Goal: Obtain resource: Download file/media

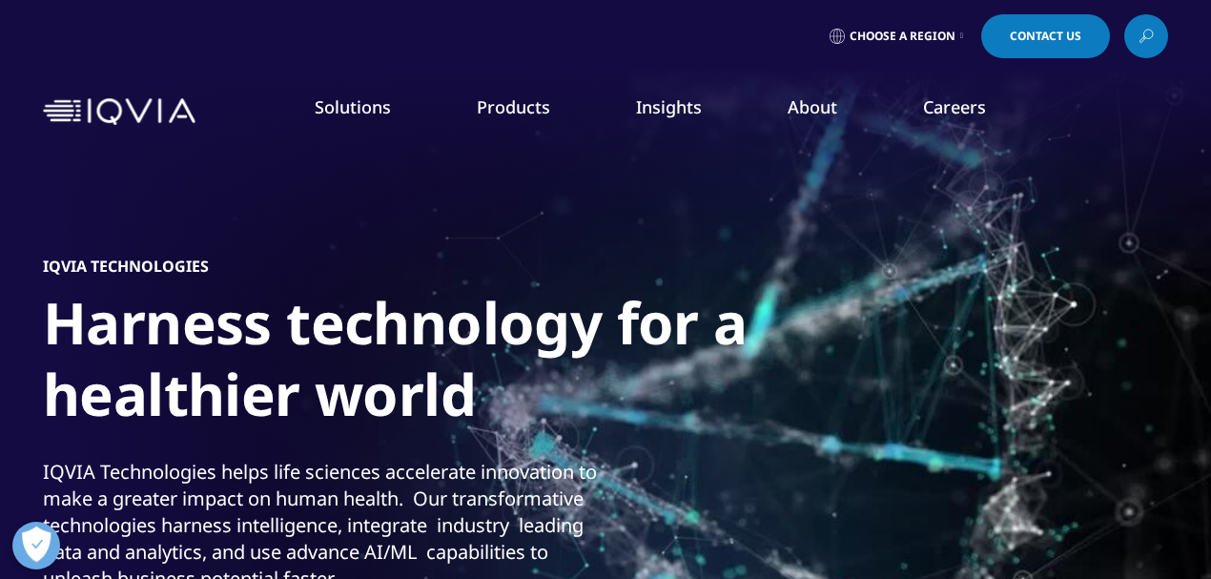
click at [1144, 35] on icon at bounding box center [1145, 36] width 15 height 25
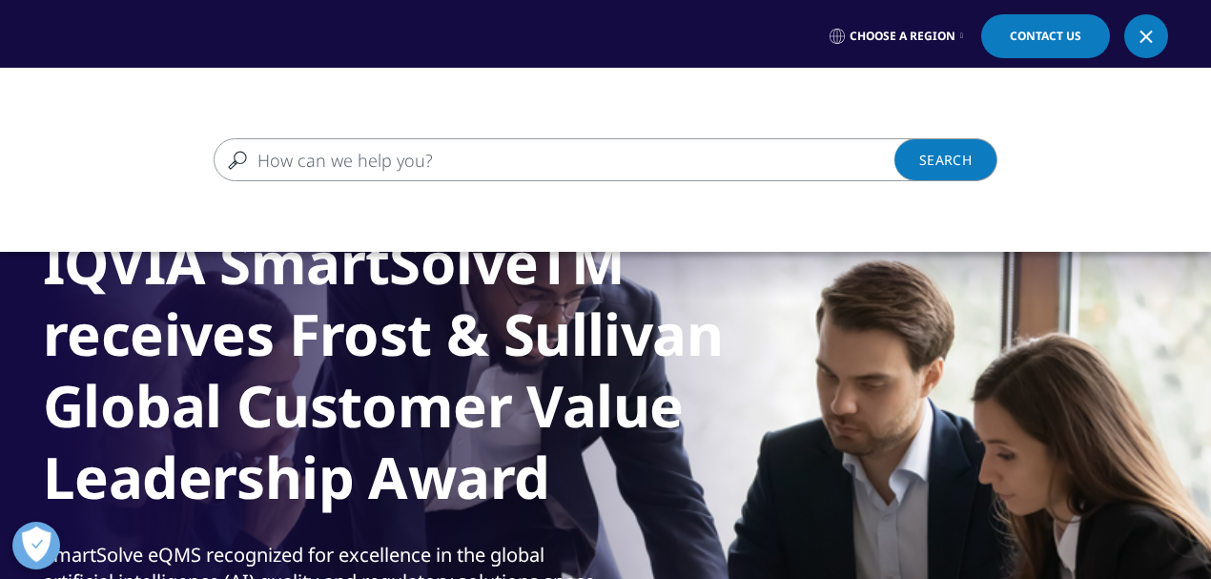
click at [318, 162] on input "Search" at bounding box center [578, 159] width 728 height 43
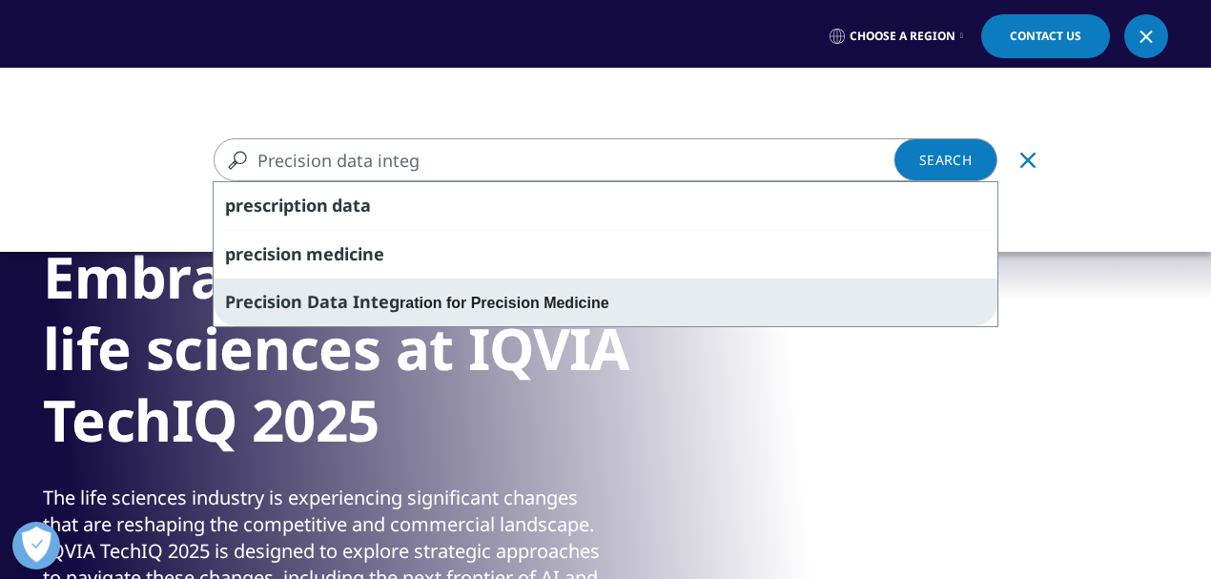
click at [309, 296] on span "Precision Data Integ" at bounding box center [312, 301] width 174 height 23
type input "Precision Data Integration for Precision Medicine"
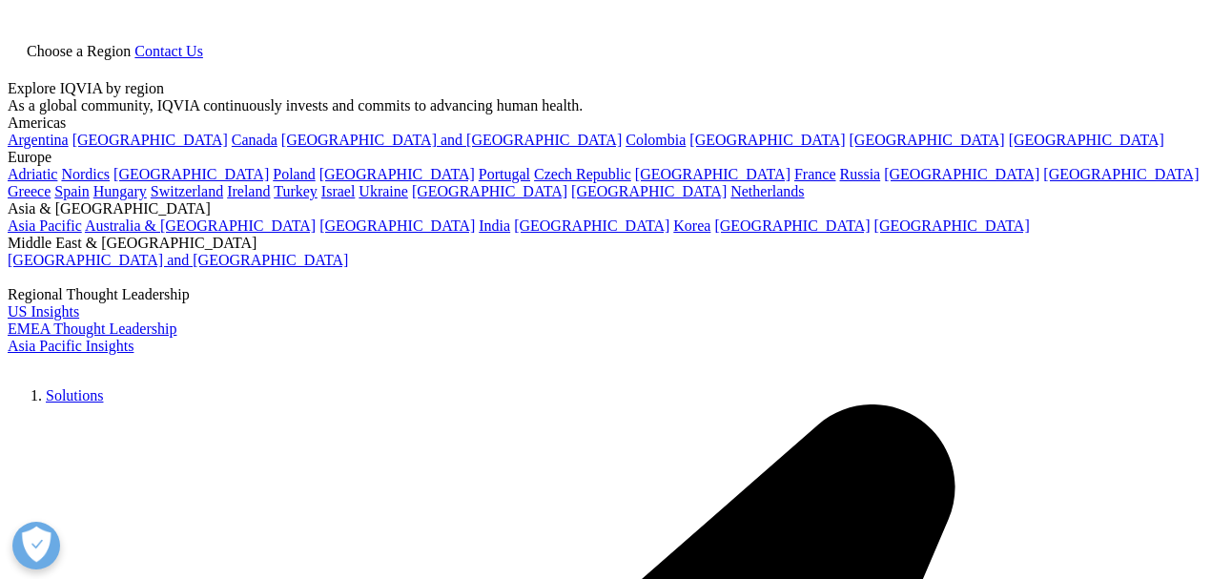
type input "Precision Data Integration for Precision Medicine"
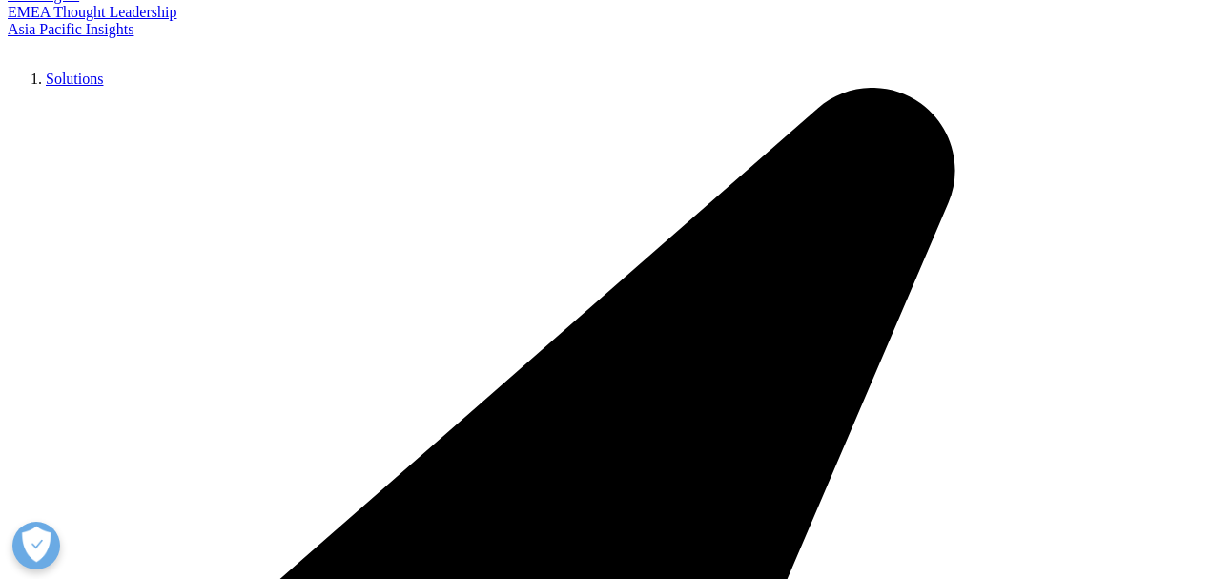
scroll to position [381, 0]
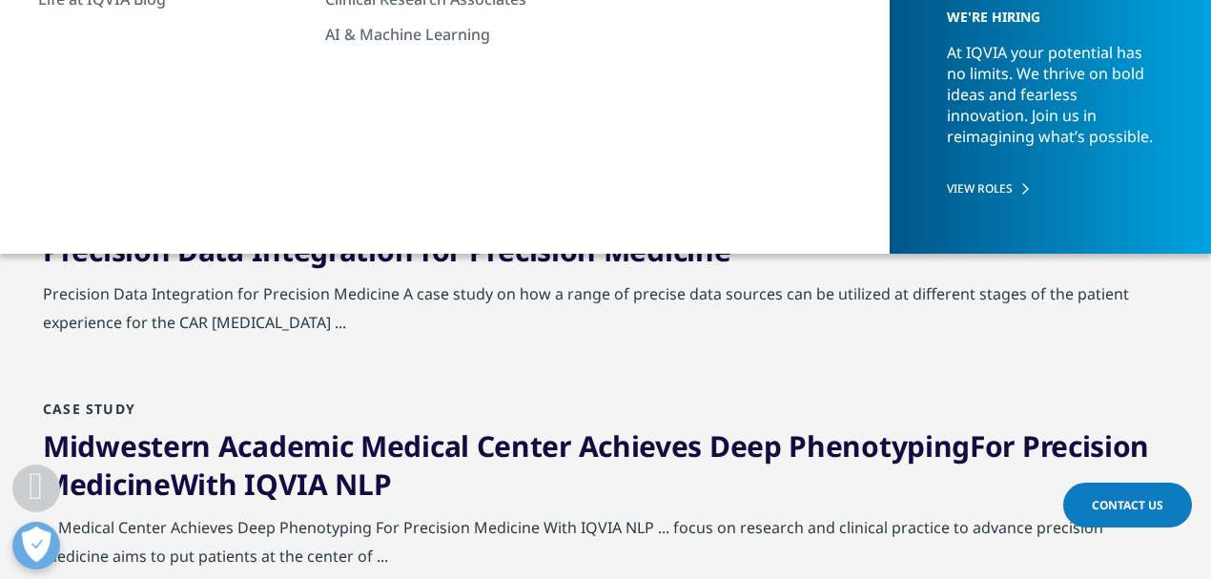
click at [263, 256] on span "Integration" at bounding box center [333, 250] width 162 height 39
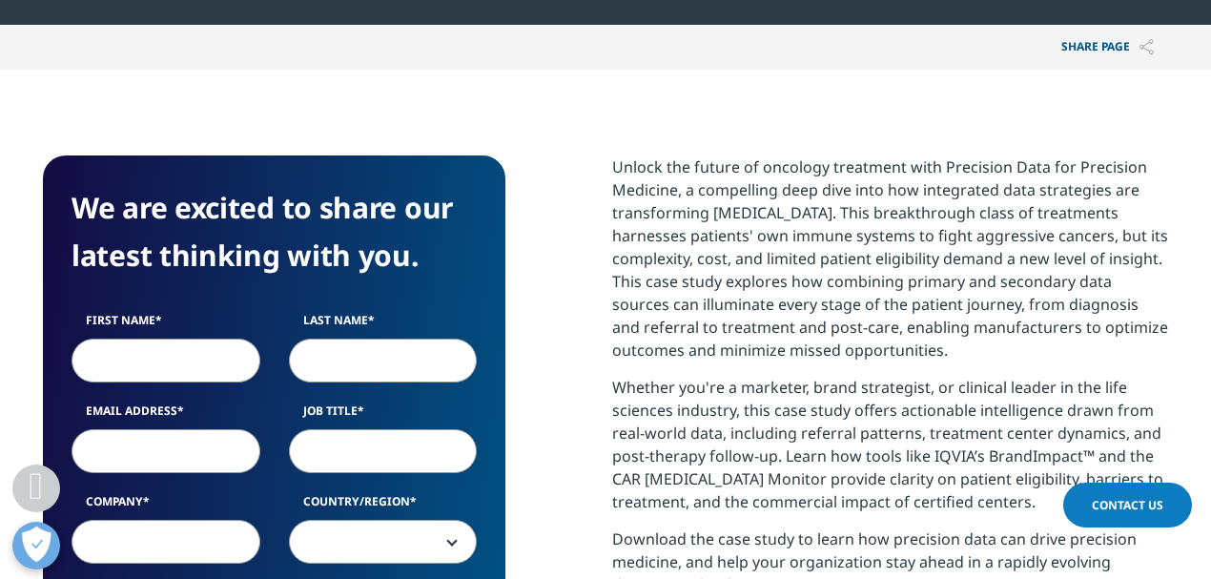
scroll to position [953, 0]
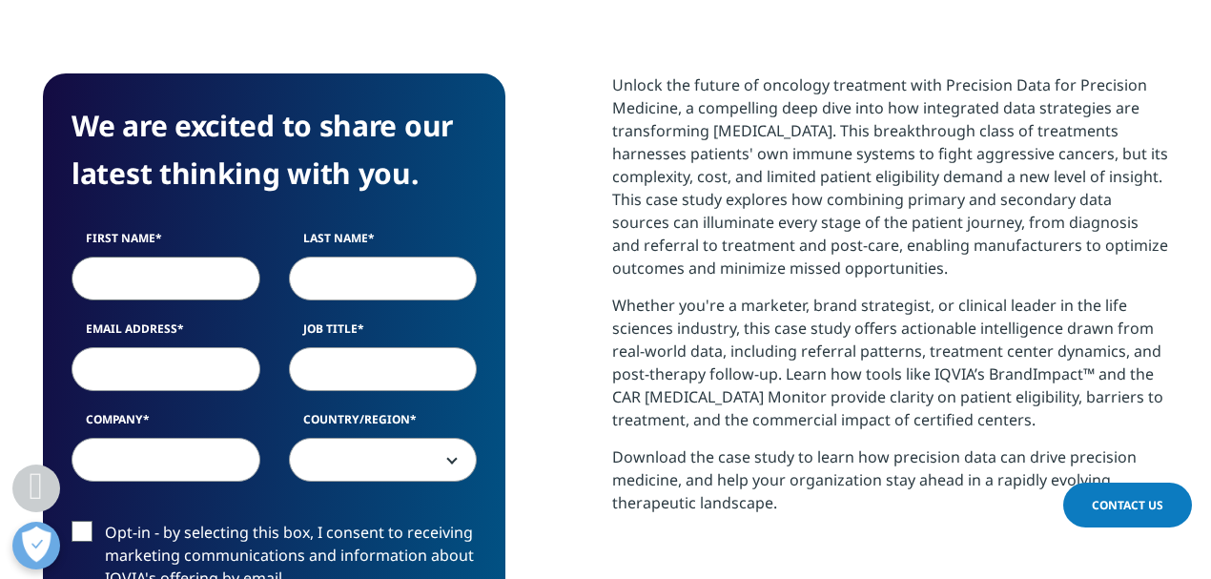
click at [136, 275] on input "First Name" at bounding box center [166, 278] width 189 height 44
type input "Fred"
type input "Hassan"
type input "fred.hassan@caretgroup.com"
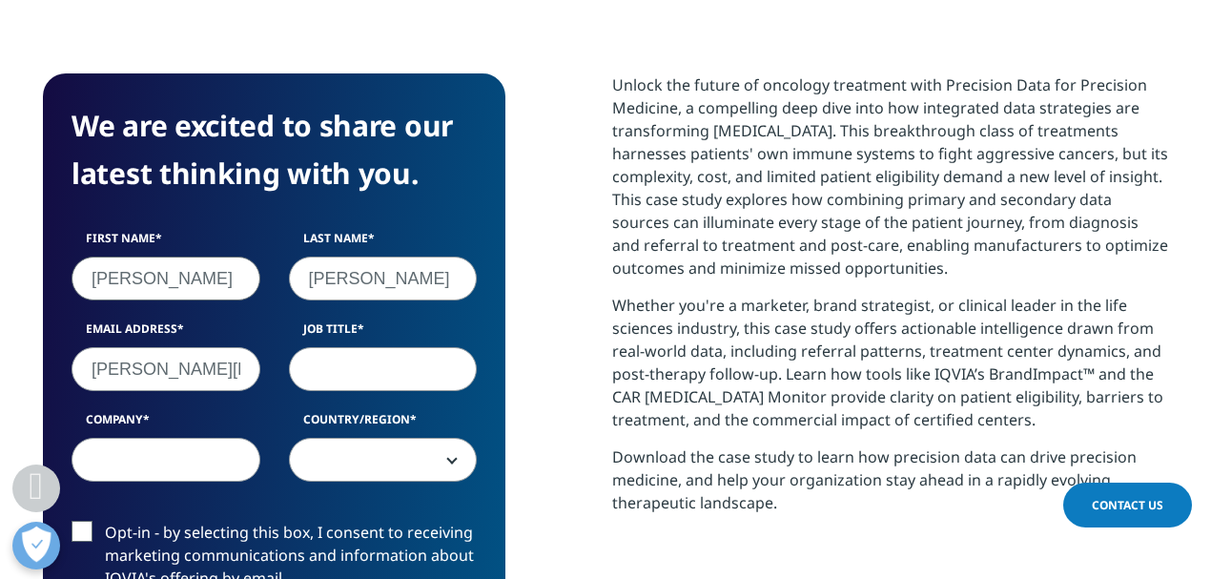
type input "Chairman"
click at [197, 463] on input "Company" at bounding box center [166, 460] width 189 height 44
type input "Caret Group"
click at [399, 456] on span at bounding box center [383, 461] width 187 height 44
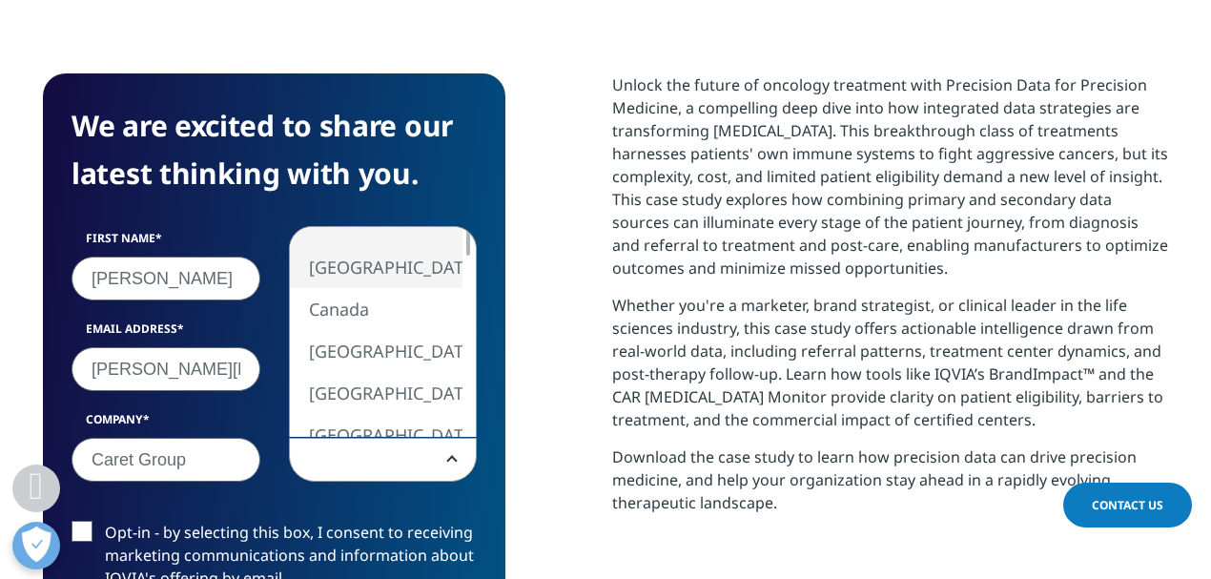
select select "[GEOGRAPHIC_DATA]"
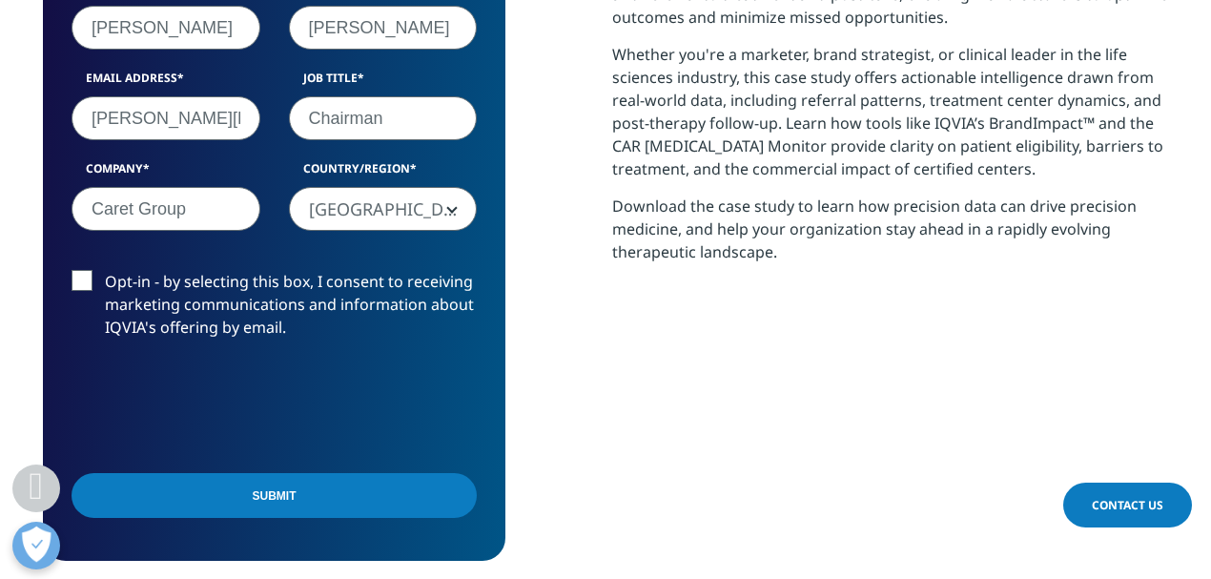
scroll to position [1207, 0]
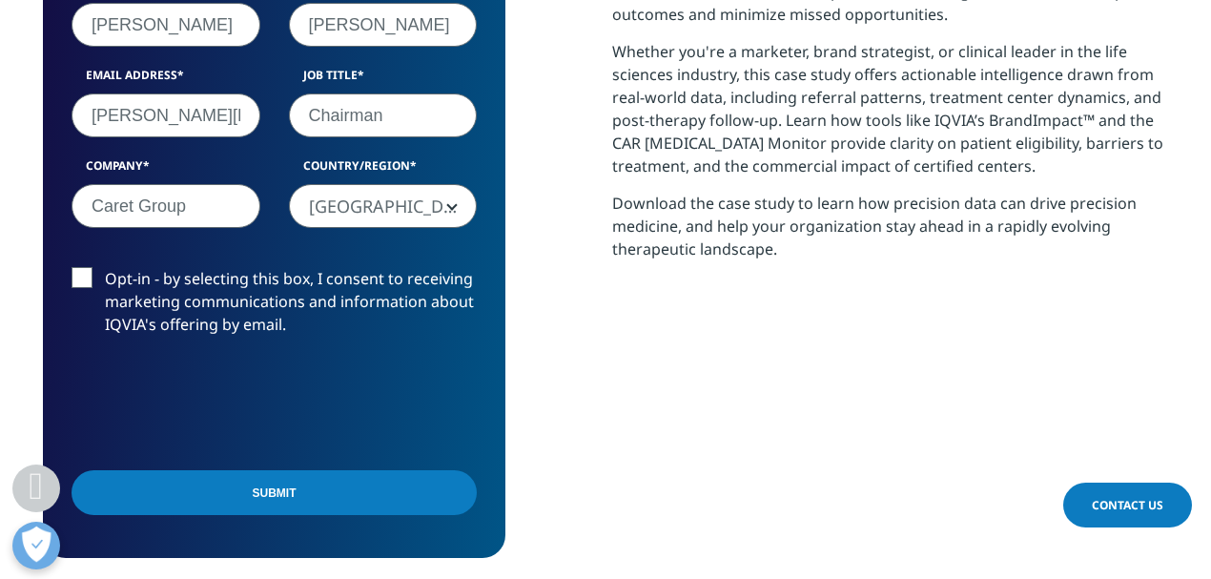
click at [271, 488] on input "Submit" at bounding box center [274, 492] width 405 height 45
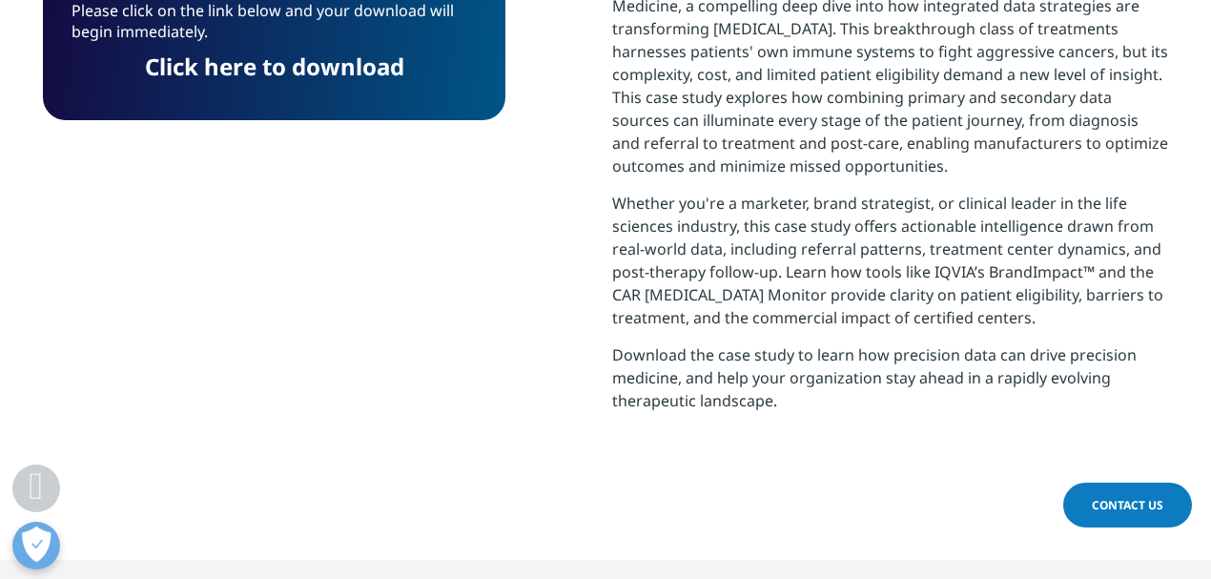
scroll to position [10, 10]
click at [256, 70] on link "Click here to download" at bounding box center [274, 66] width 259 height 31
